Goal: Task Accomplishment & Management: Use online tool/utility

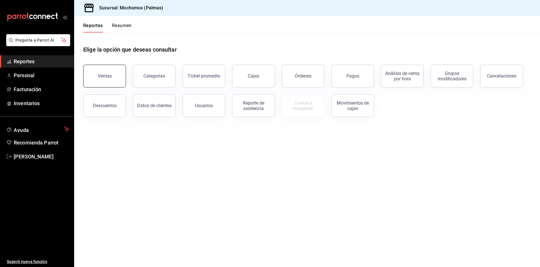
click at [93, 77] on button "Ventas" at bounding box center [104, 76] width 43 height 23
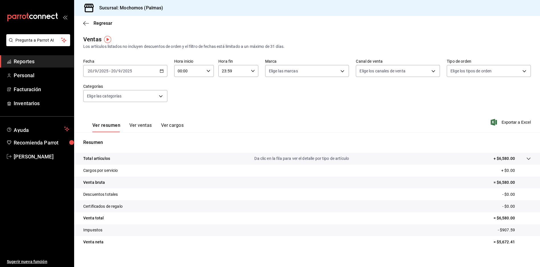
click at [162, 69] on icon "button" at bounding box center [162, 71] width 4 height 4
click at [102, 141] on span "Rango de fechas" at bounding box center [110, 140] width 44 height 6
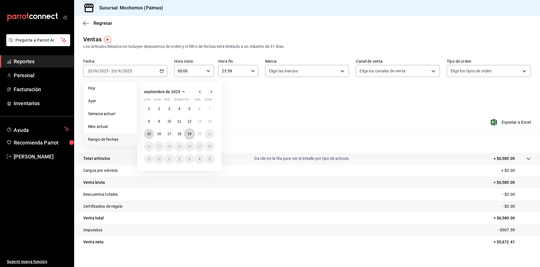
drag, startPoint x: 149, startPoint y: 133, endPoint x: 191, endPoint y: 135, distance: 41.4
click at [191, 135] on div "1 2 3 4 5 6 7 8 9 10 11 12 13 14 15 16 17 18 19 20 21 22 23 24 25 26 27 28 29 3…" at bounding box center [179, 134] width 71 height 60
click at [147, 135] on button "15" at bounding box center [149, 134] width 10 height 10
drag, startPoint x: 150, startPoint y: 135, endPoint x: 197, endPoint y: 136, distance: 47.1
click at [197, 136] on div "1 2 3 4 5 6 7 8 9 10 11 12 13 14 15 16 17 18 19 20 21 22 23 24 25 26 27 28 29 3…" at bounding box center [179, 134] width 71 height 60
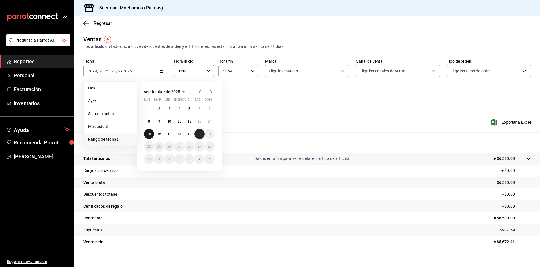
drag, startPoint x: 150, startPoint y: 134, endPoint x: 202, endPoint y: 135, distance: 51.4
click at [202, 135] on div "1 2 3 4 5 6 7 8 9 10 11 12 13 14 15 16 17 18 19 20 21 22 23 24 25 26 27 28 29 3…" at bounding box center [179, 134] width 71 height 60
click at [201, 135] on abbr "20" at bounding box center [200, 134] width 4 height 4
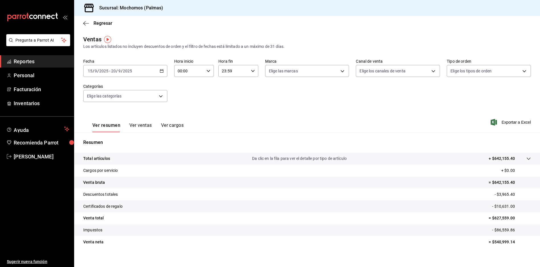
click at [207, 69] on div "00:00 Hora inicio" at bounding box center [194, 71] width 40 height 12
click at [183, 96] on span "05" at bounding box center [183, 97] width 11 height 5
type input "05:00"
click at [252, 71] on div at bounding box center [270, 133] width 540 height 267
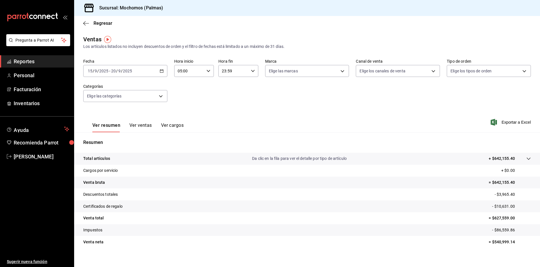
click at [251, 71] on \(Stroke\) "button" at bounding box center [252, 71] width 3 height 2
click at [228, 98] on span "05" at bounding box center [227, 99] width 11 height 5
click at [248, 86] on span "00" at bounding box center [247, 85] width 11 height 5
type input "05:00"
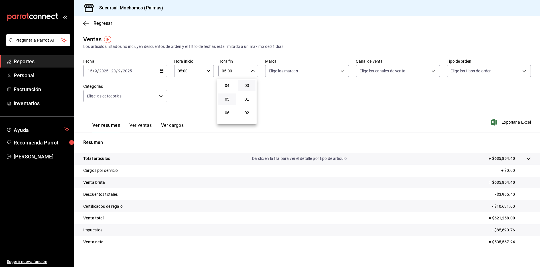
click at [519, 123] on div at bounding box center [270, 133] width 540 height 267
click at [511, 121] on span "Exportar a Excel" at bounding box center [511, 122] width 39 height 7
